Goal: Information Seeking & Learning: Learn about a topic

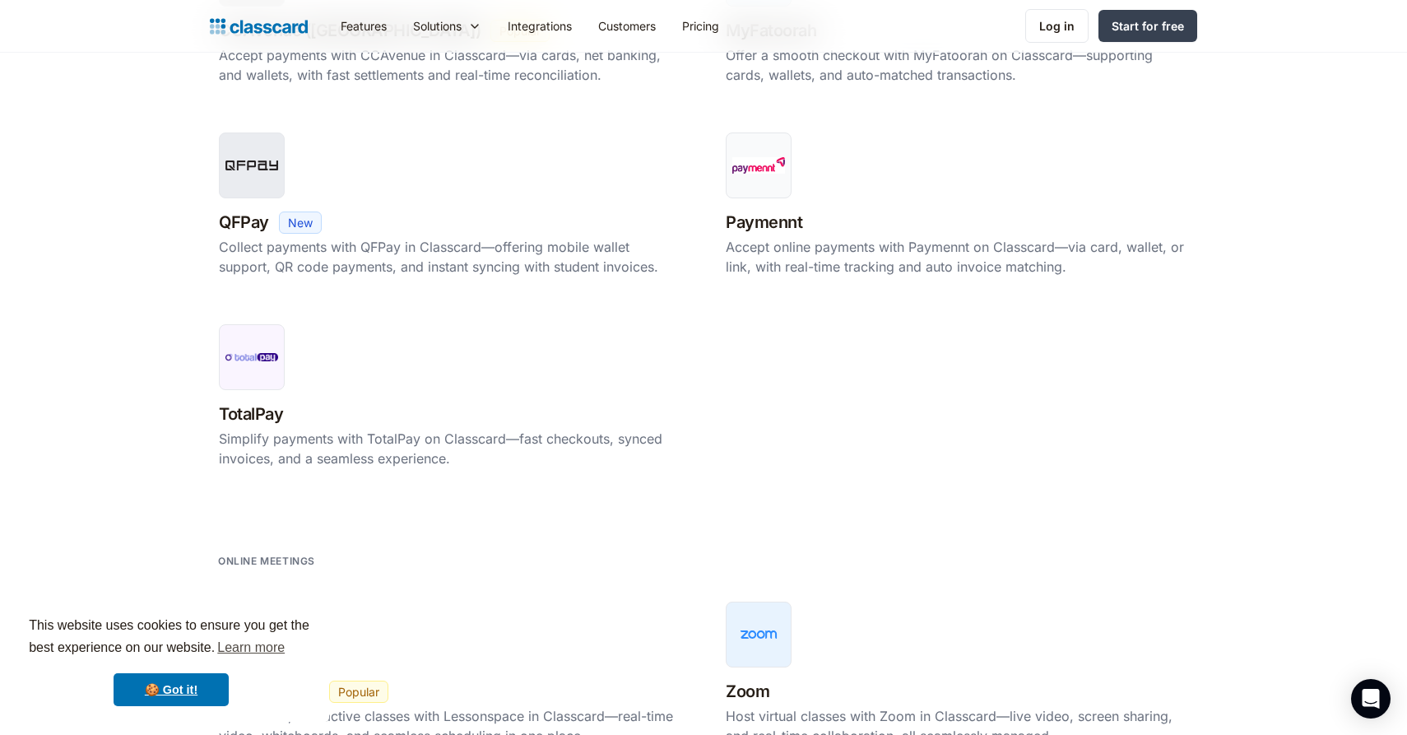
scroll to position [1498, 0]
click at [273, 416] on h3 "TotalPay" at bounding box center [251, 415] width 64 height 29
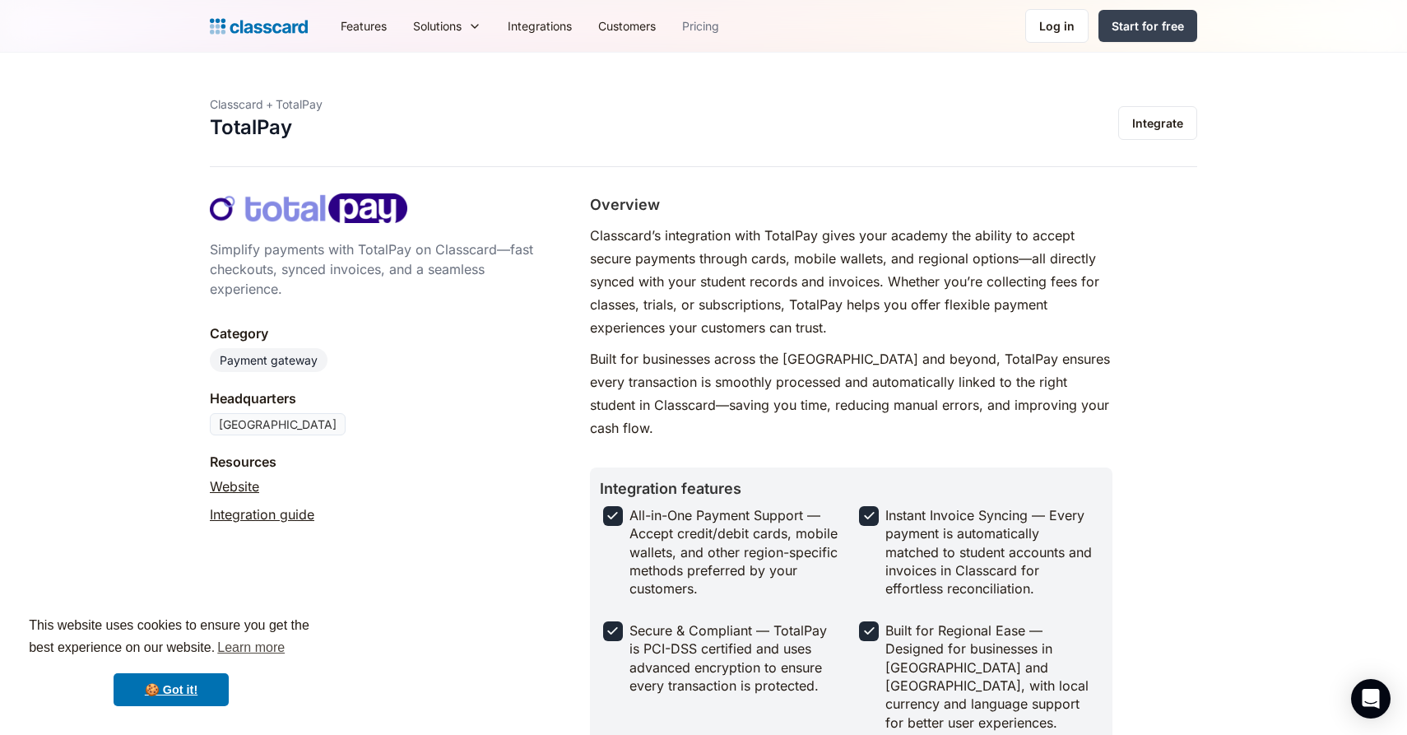
click at [719, 29] on link "Pricing" at bounding box center [700, 25] width 63 height 37
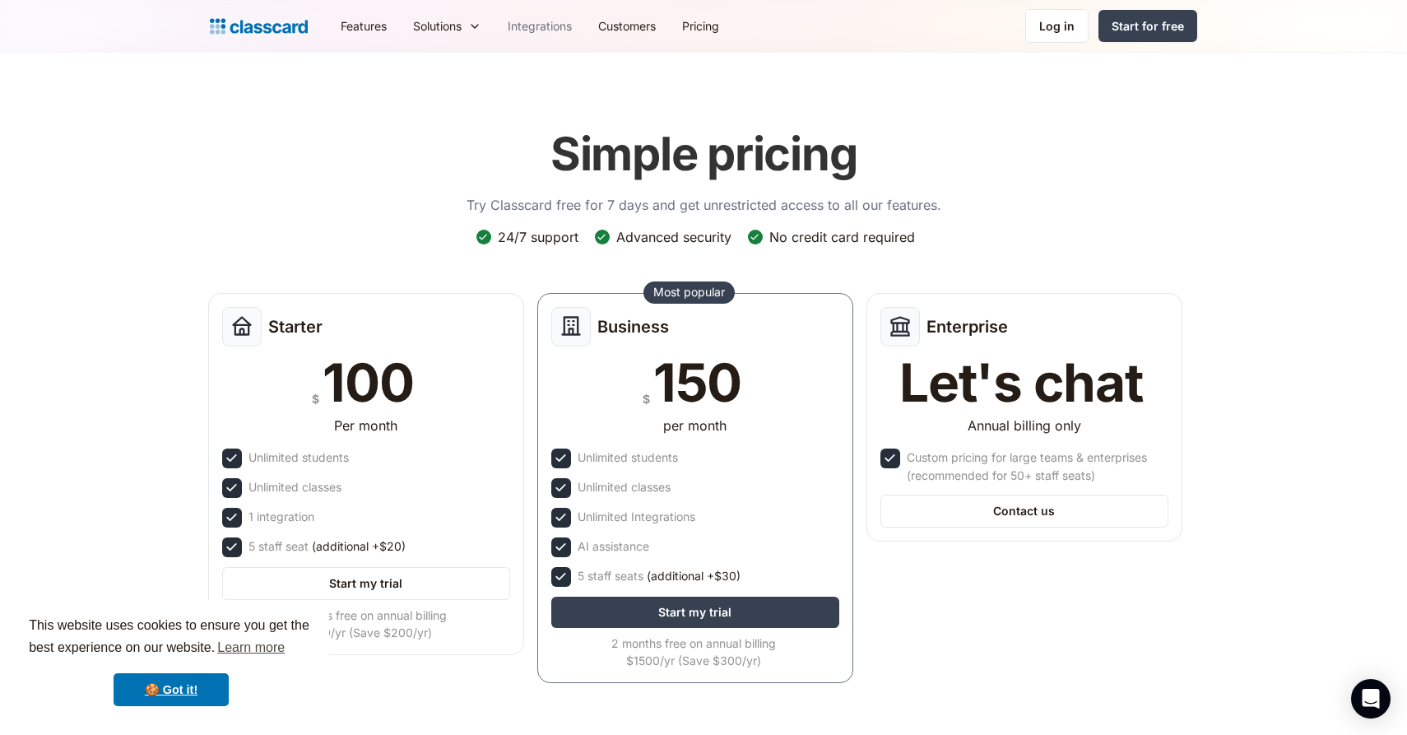
click at [551, 29] on link "Integrations" at bounding box center [540, 25] width 91 height 37
